Goal: Answer question/provide support: Share knowledge or assist other users

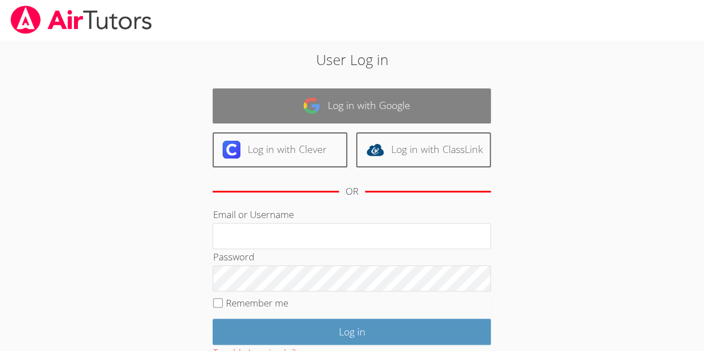
click at [340, 106] on link "Log in with Google" at bounding box center [352, 106] width 278 height 35
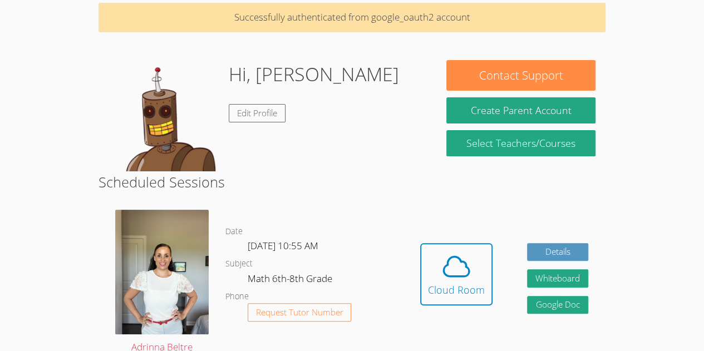
scroll to position [47, 0]
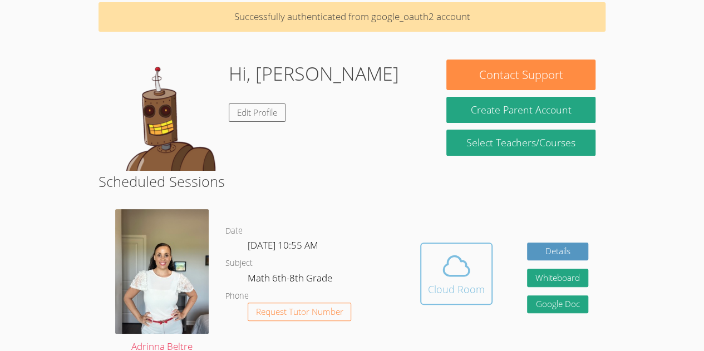
click at [428, 252] on span at bounding box center [456, 266] width 57 height 31
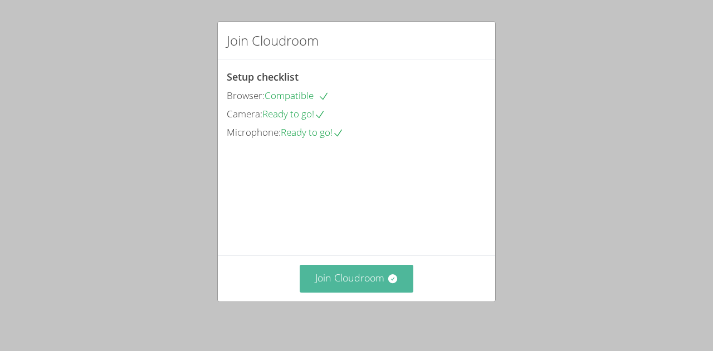
click at [366, 276] on button "Join Cloudroom" at bounding box center [357, 278] width 114 height 27
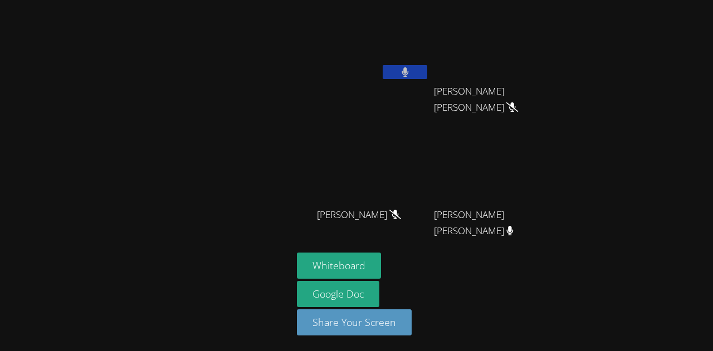
click at [403, 71] on icon at bounding box center [404, 71] width 7 height 9
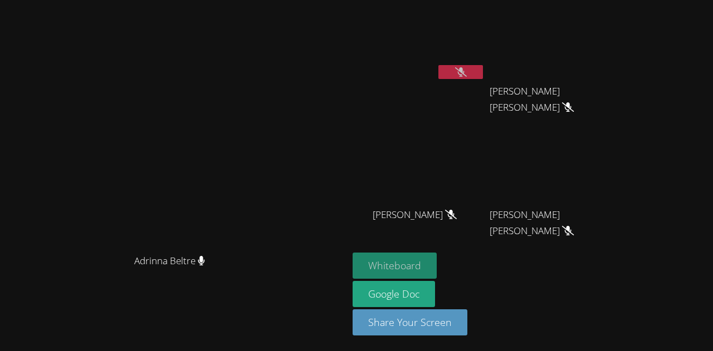
click at [425, 268] on button "Whiteboard" at bounding box center [394, 266] width 84 height 26
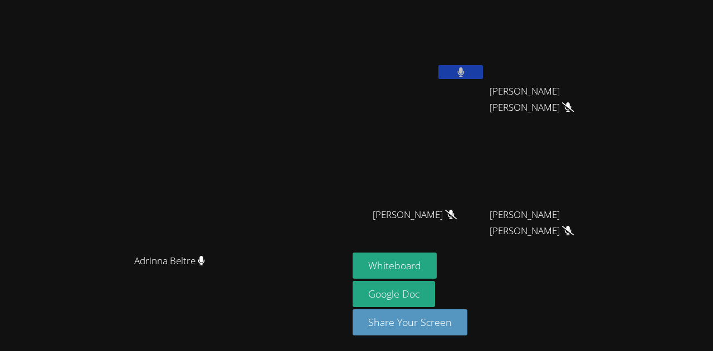
click at [483, 76] on button at bounding box center [460, 72] width 45 height 14
click at [483, 75] on button at bounding box center [460, 72] width 45 height 14
click at [483, 77] on button at bounding box center [460, 72] width 45 height 14
click at [464, 72] on icon at bounding box center [460, 71] width 7 height 9
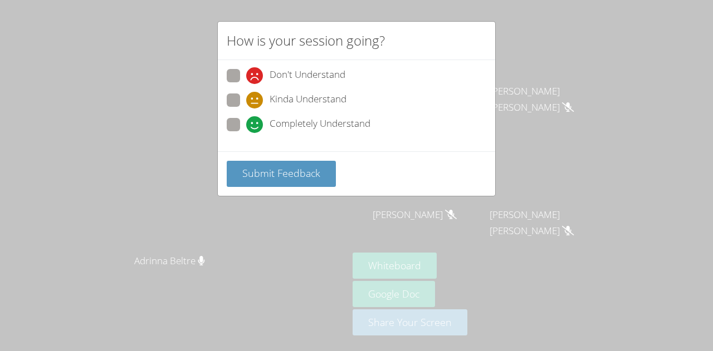
click at [246, 133] on span at bounding box center [246, 133] width 0 height 0
click at [246, 118] on input "Completely Understand" at bounding box center [250, 122] width 9 height 9
radio input "true"
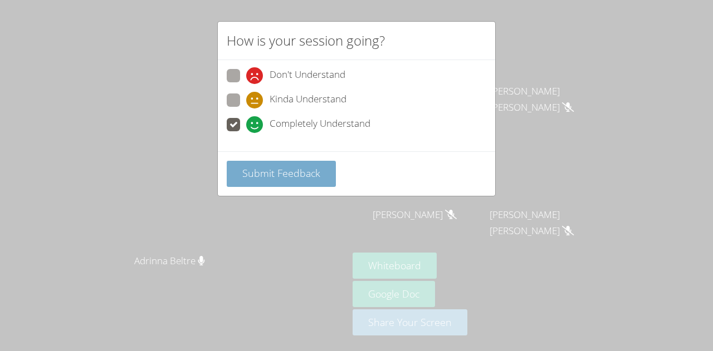
click at [300, 173] on span "Submit Feedback" at bounding box center [281, 172] width 78 height 13
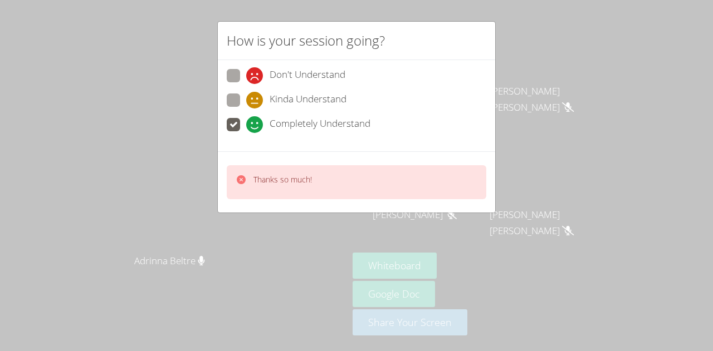
click at [205, 210] on div "How is your session going? Don't Understand Kinda Understand Completely Underst…" at bounding box center [356, 175] width 713 height 351
